Goal: Information Seeking & Learning: Stay updated

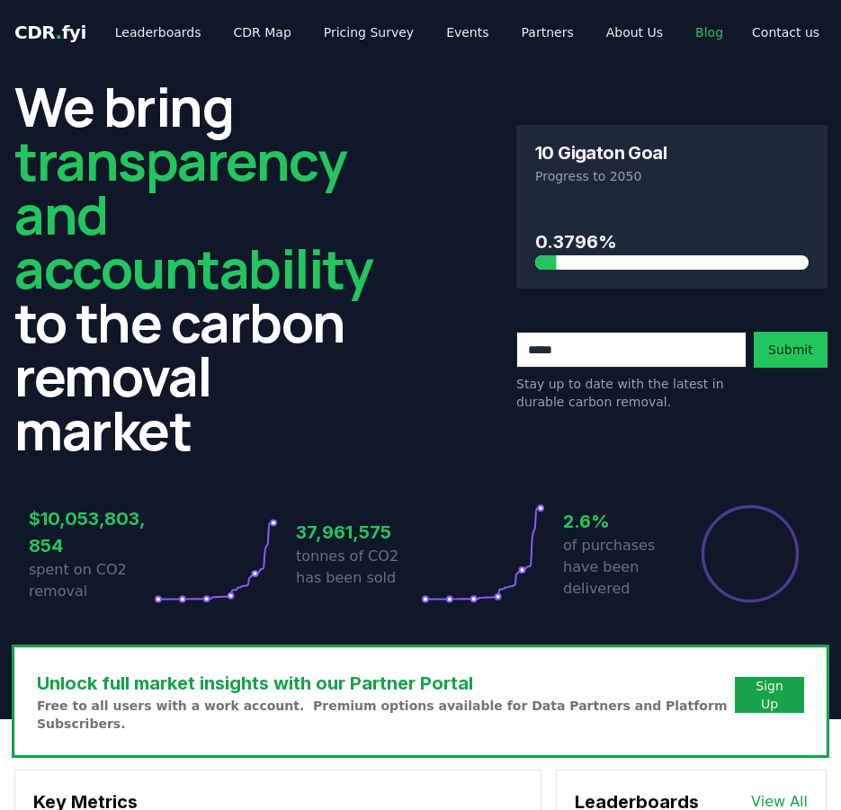
click at [681, 22] on link "Blog" at bounding box center [709, 32] width 57 height 32
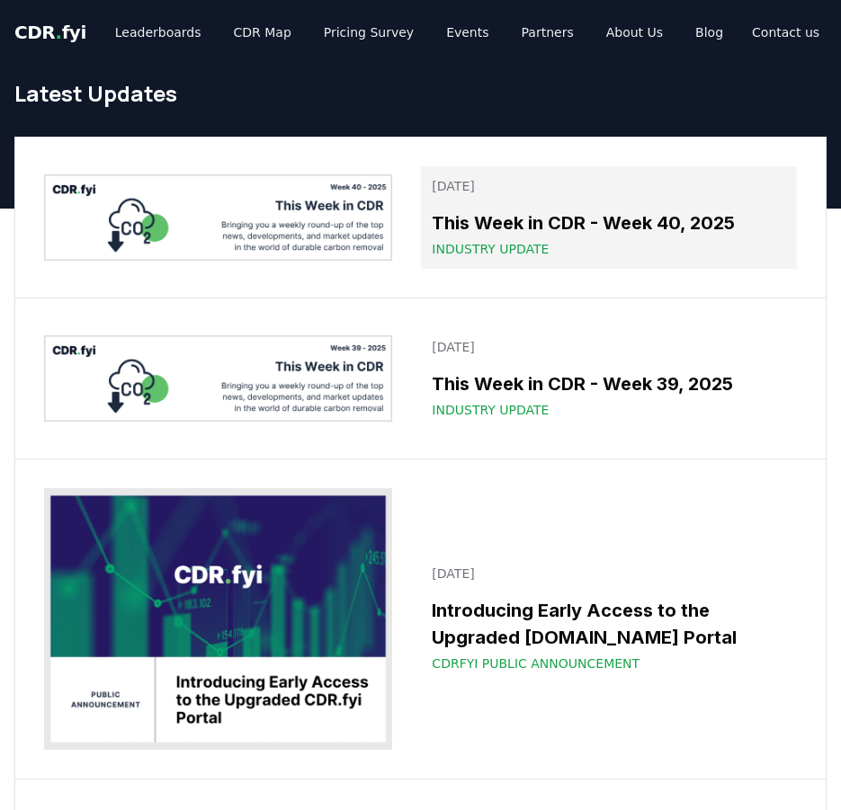
click at [583, 241] on div "Industry Update" at bounding box center [609, 249] width 354 height 18
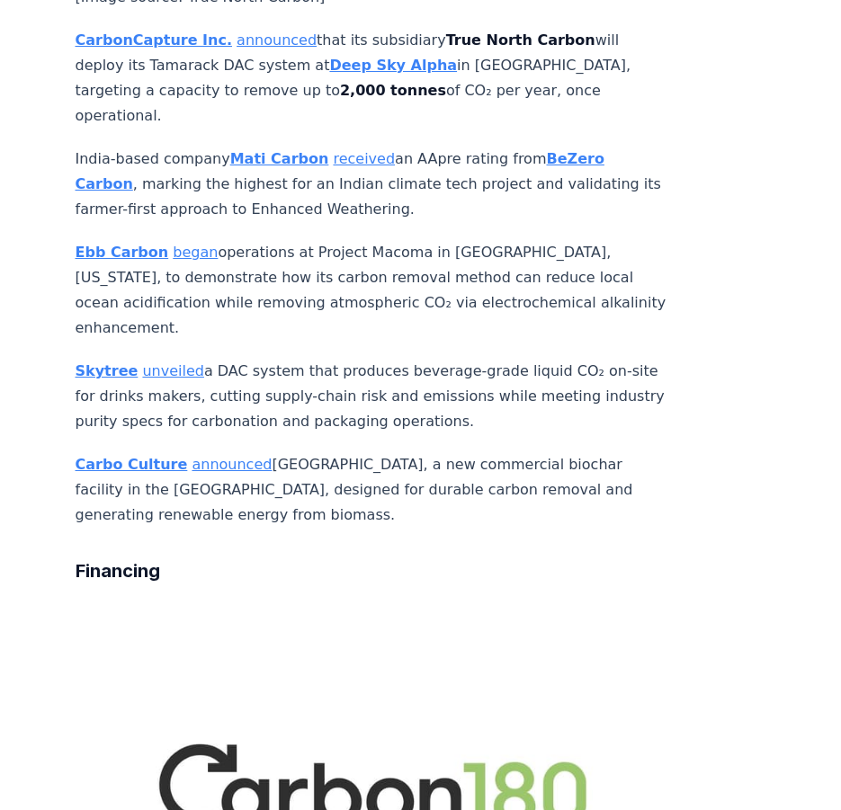
scroll to position [2260, 0]
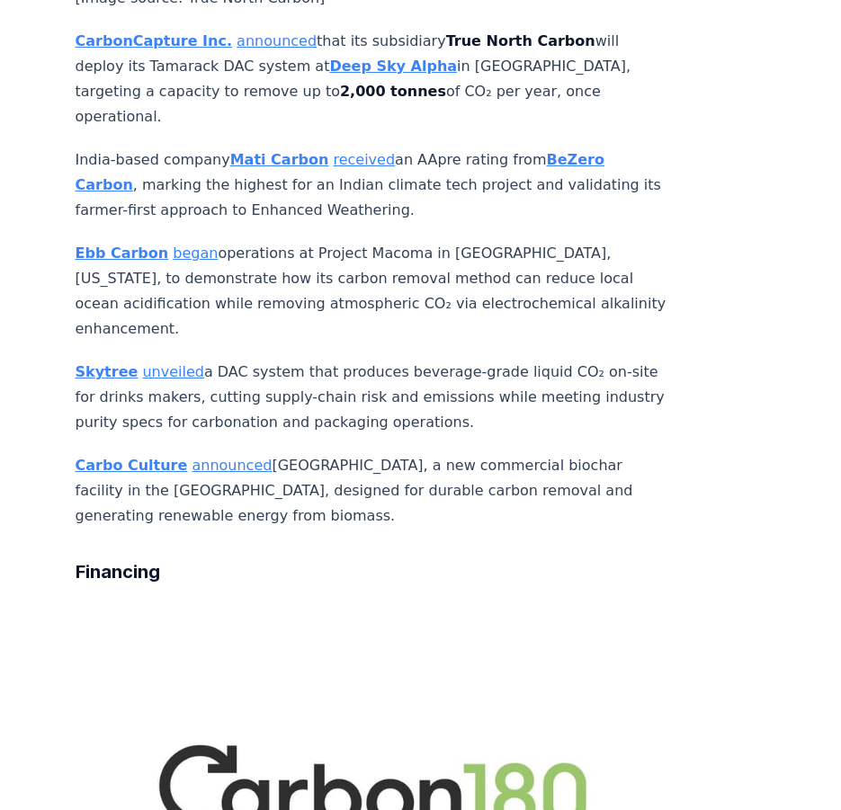
click at [173, 630] on img at bounding box center [373, 786] width 595 height 313
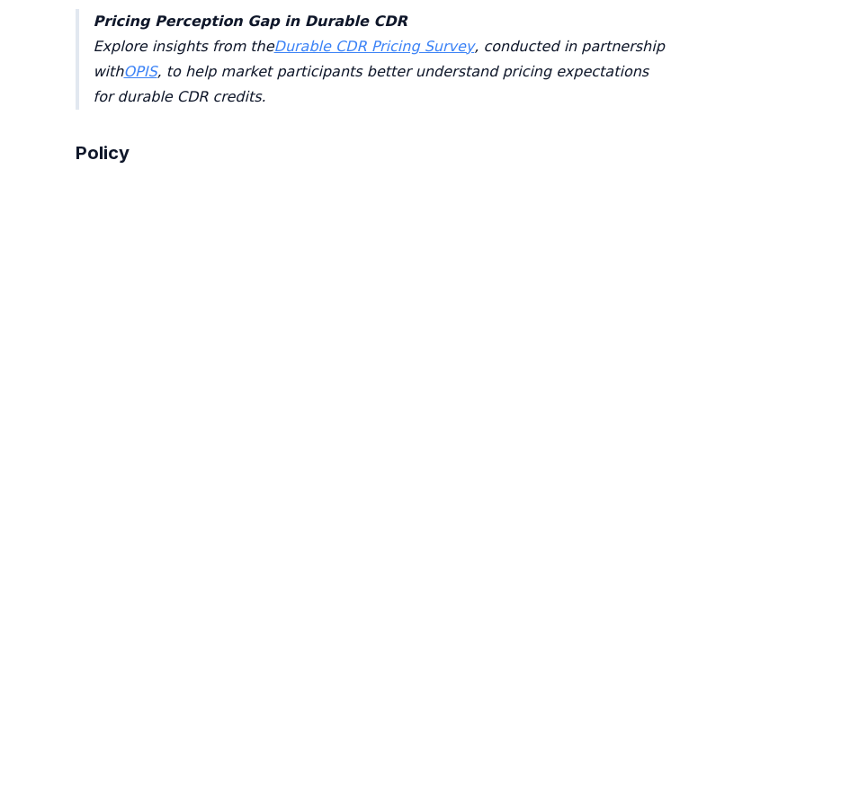
scroll to position [3380, 0]
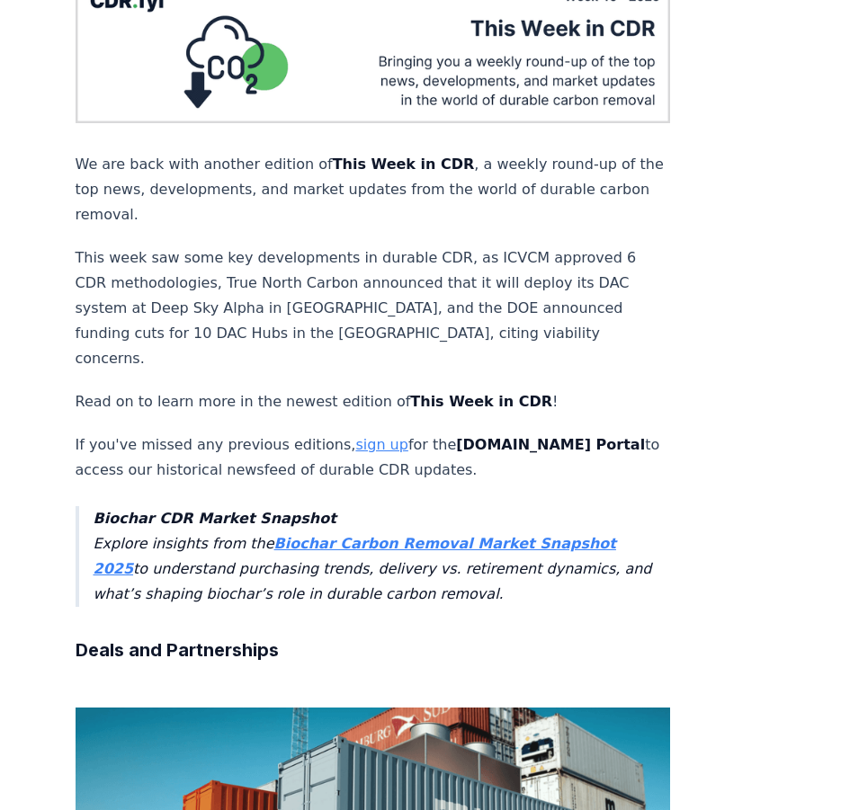
scroll to position [0, 0]
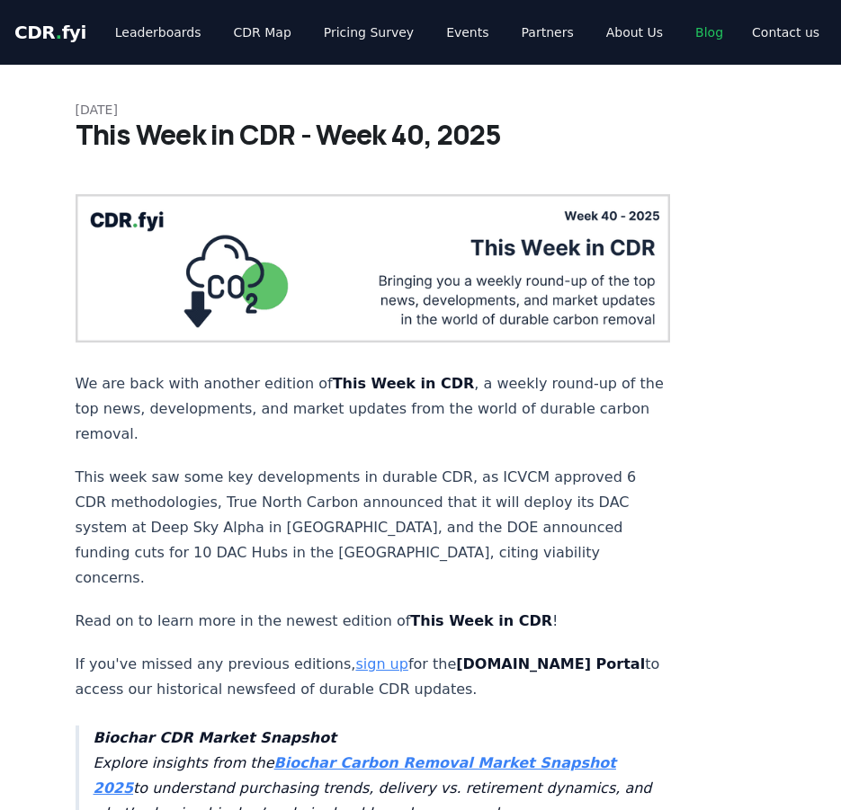
click at [681, 24] on link "Blog" at bounding box center [709, 32] width 57 height 32
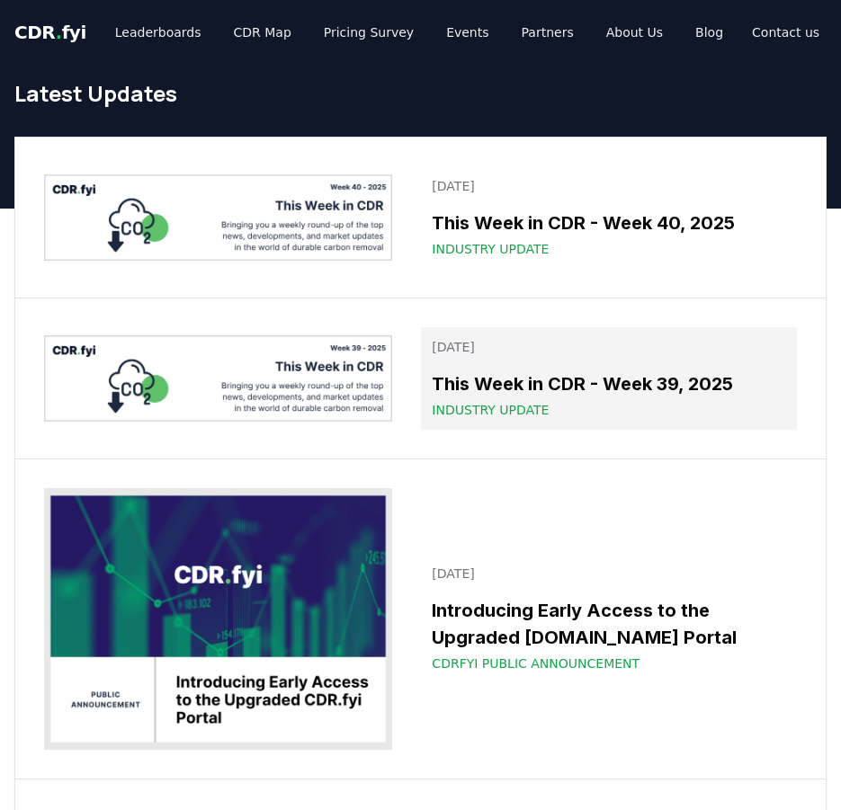
click at [585, 398] on div "This Week in CDR - Week 39, 2025 Industry Update" at bounding box center [609, 395] width 354 height 49
